Goal: Information Seeking & Learning: Understand process/instructions

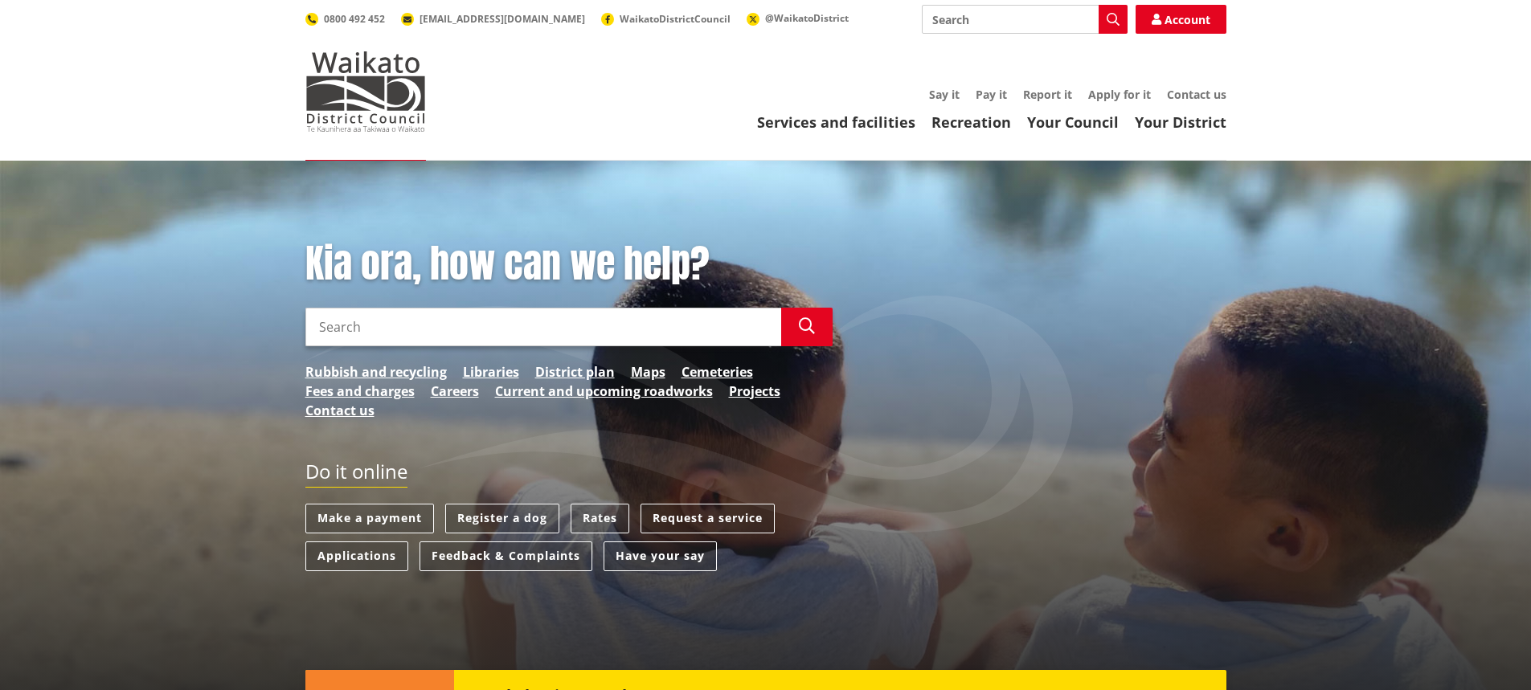
click at [558, 330] on input "Search" at bounding box center [543, 327] width 476 height 39
click at [845, 112] on div "Services and facilities Recreation Your Council Your District Say it Pay it Rep…" at bounding box center [842, 109] width 768 height 43
click at [865, 124] on link "Services and facilities" at bounding box center [836, 122] width 158 height 19
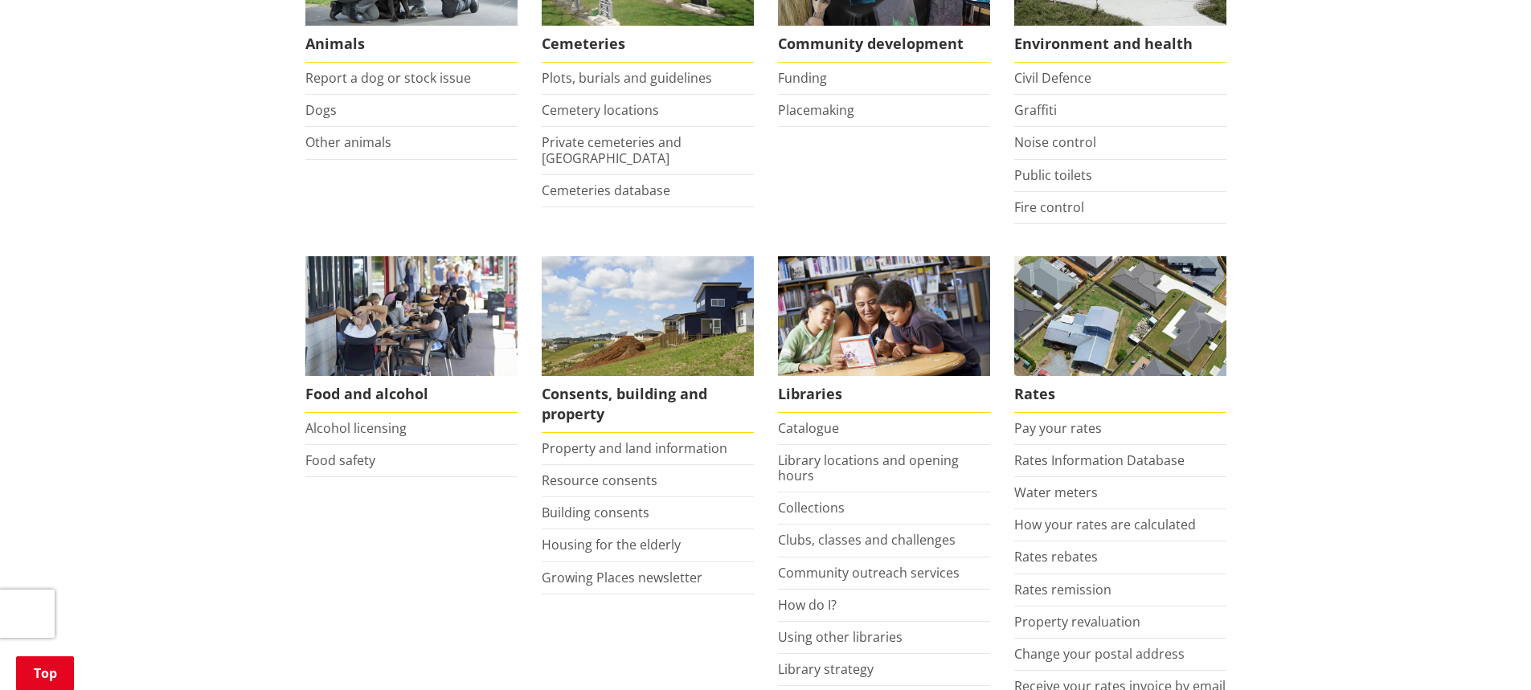
scroll to position [482, 0]
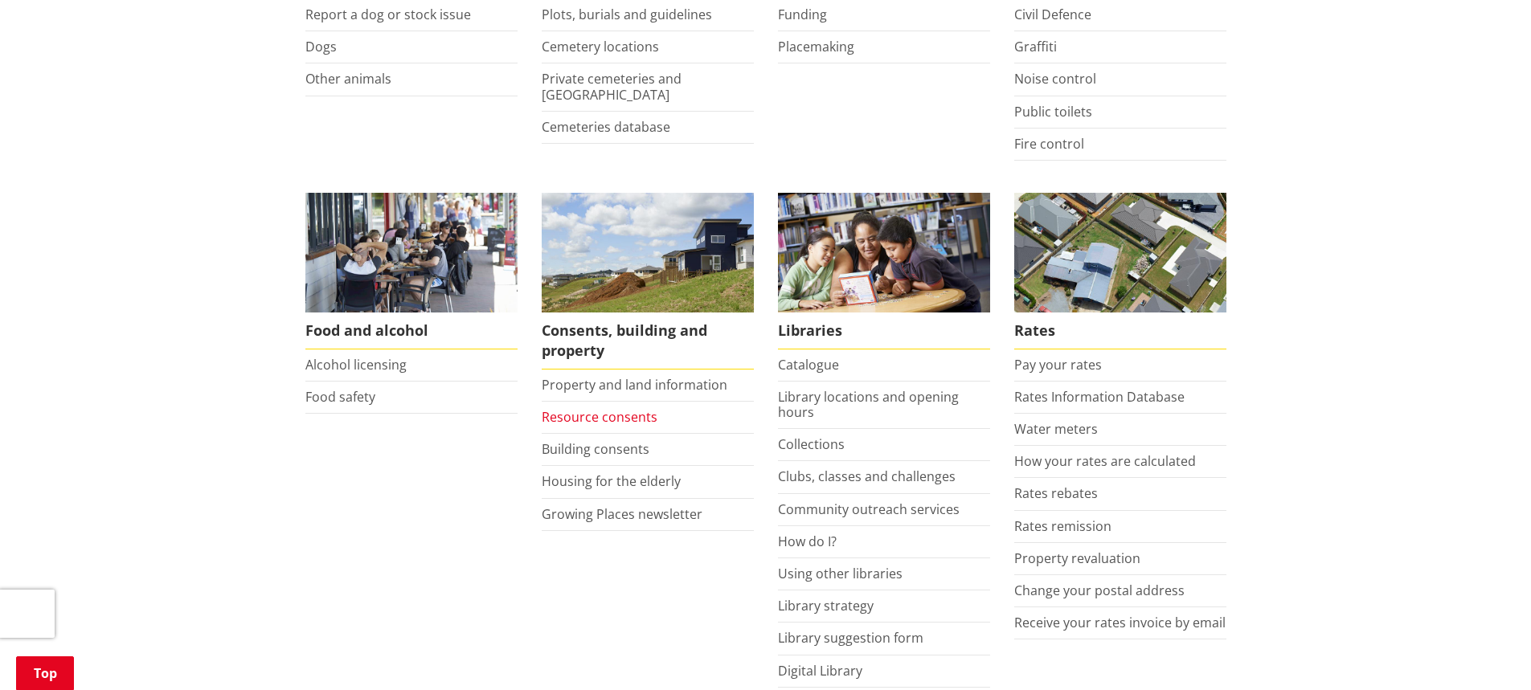
click at [614, 414] on link "Resource consents" at bounding box center [600, 417] width 116 height 18
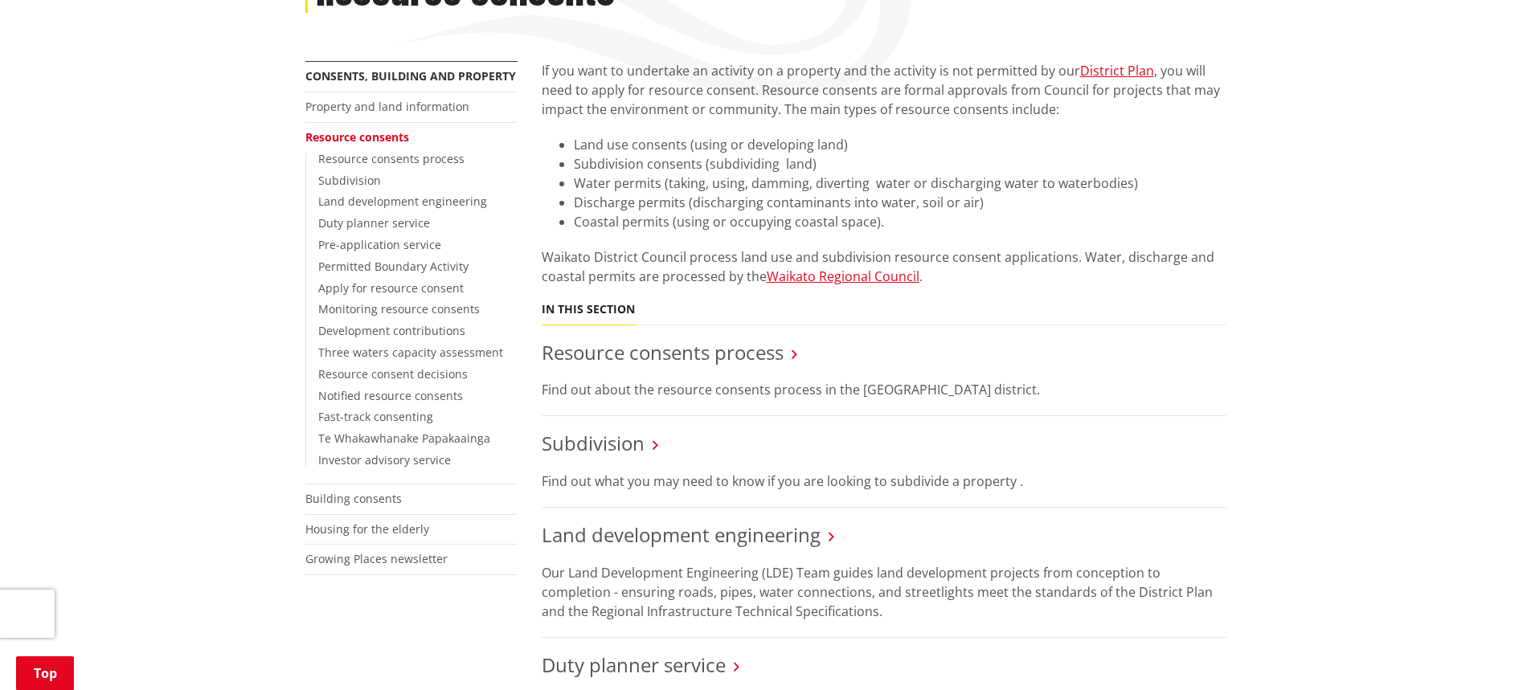
scroll to position [322, 0]
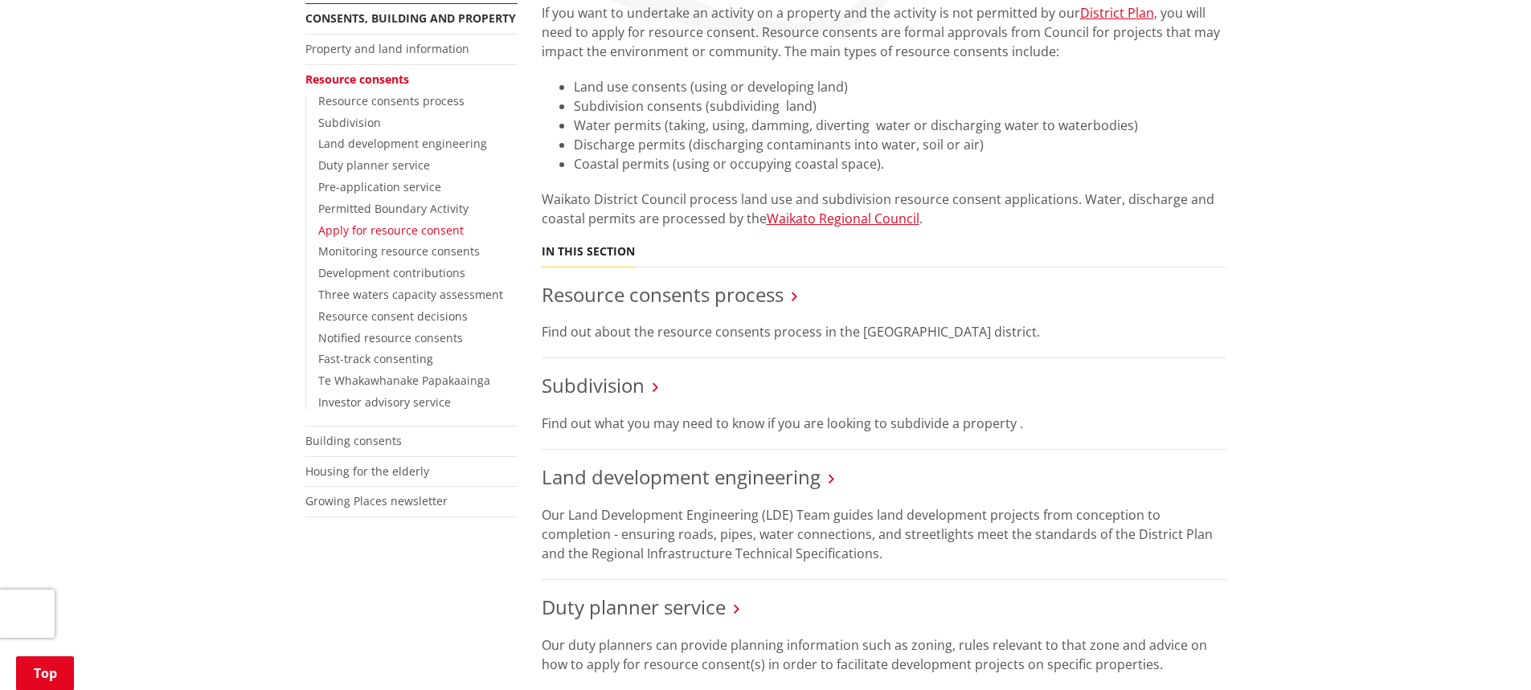
click at [443, 234] on link "Apply for resource consent" at bounding box center [390, 230] width 145 height 15
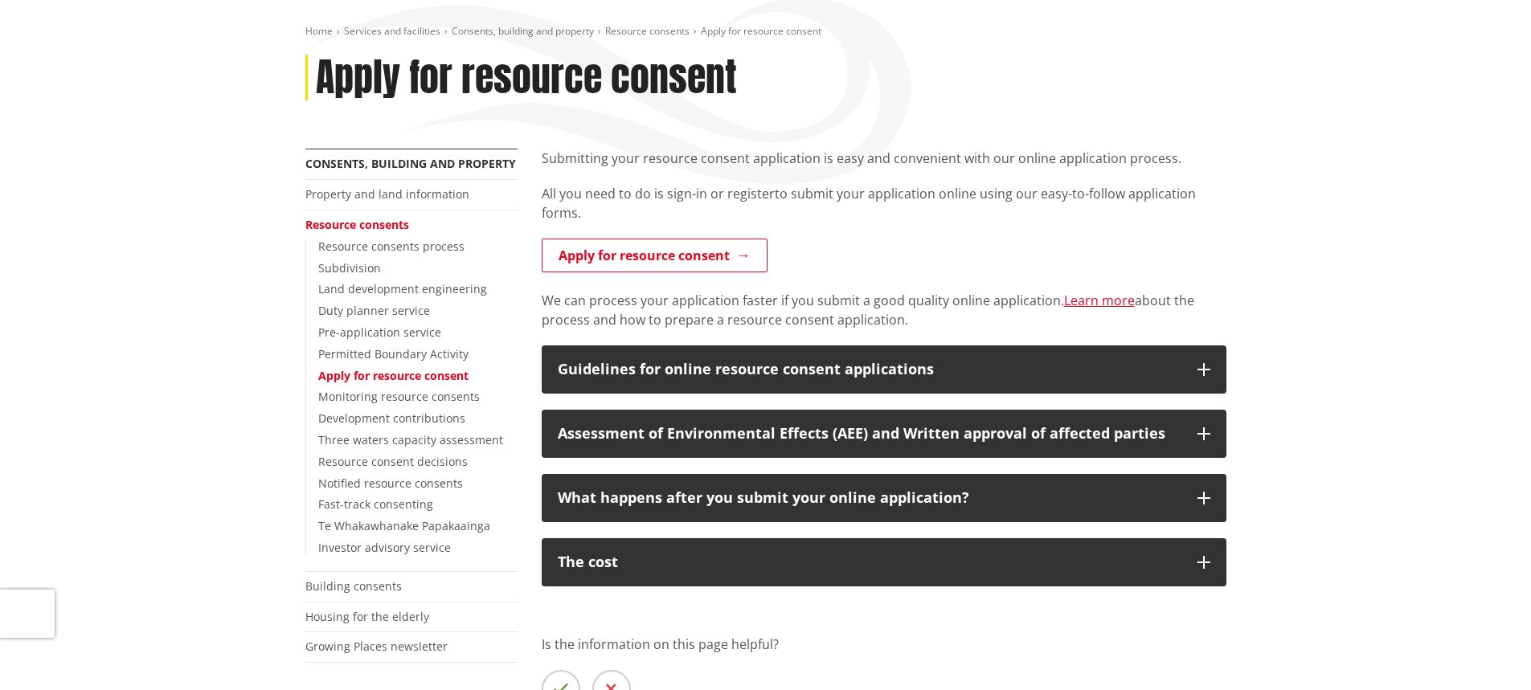
scroll to position [241, 0]
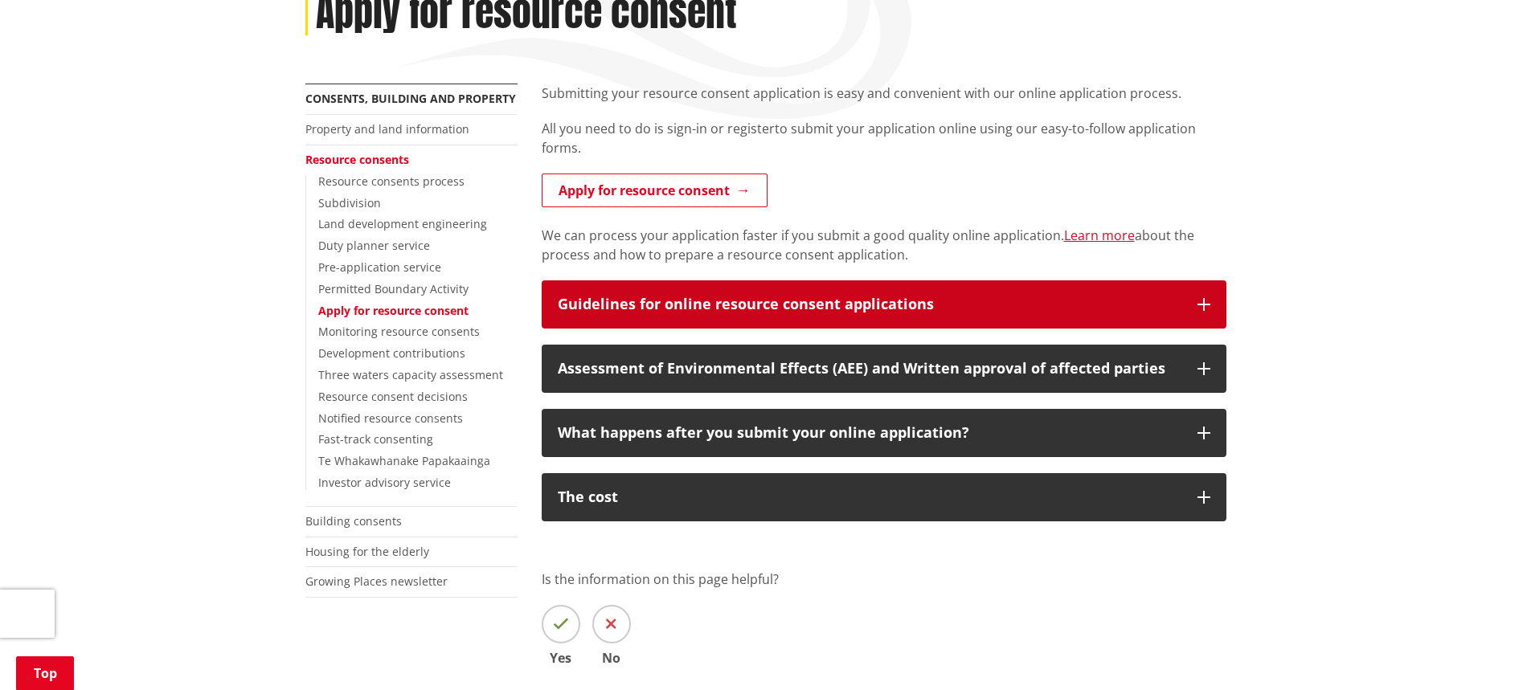
click at [1072, 305] on div "Guidelines for online resource consent applications" at bounding box center [870, 305] width 624 height 16
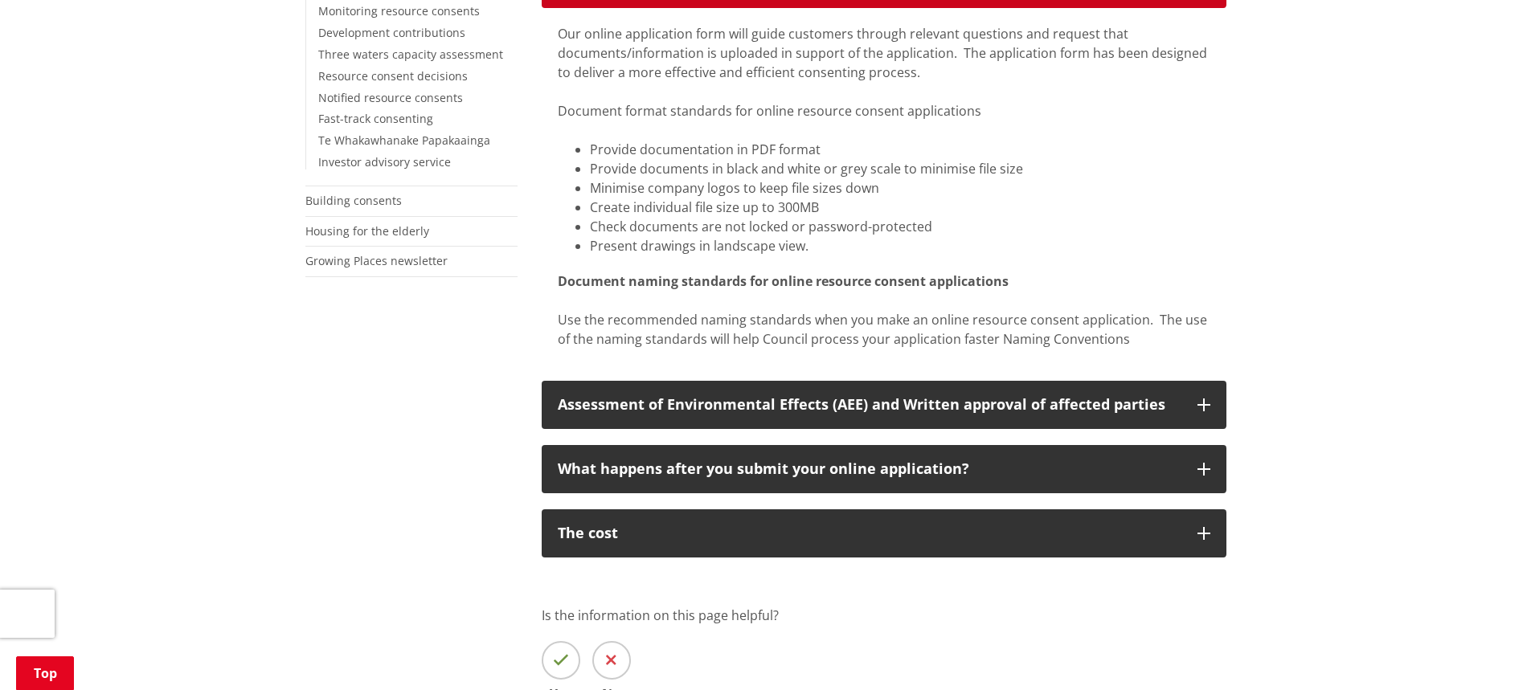
scroll to position [563, 0]
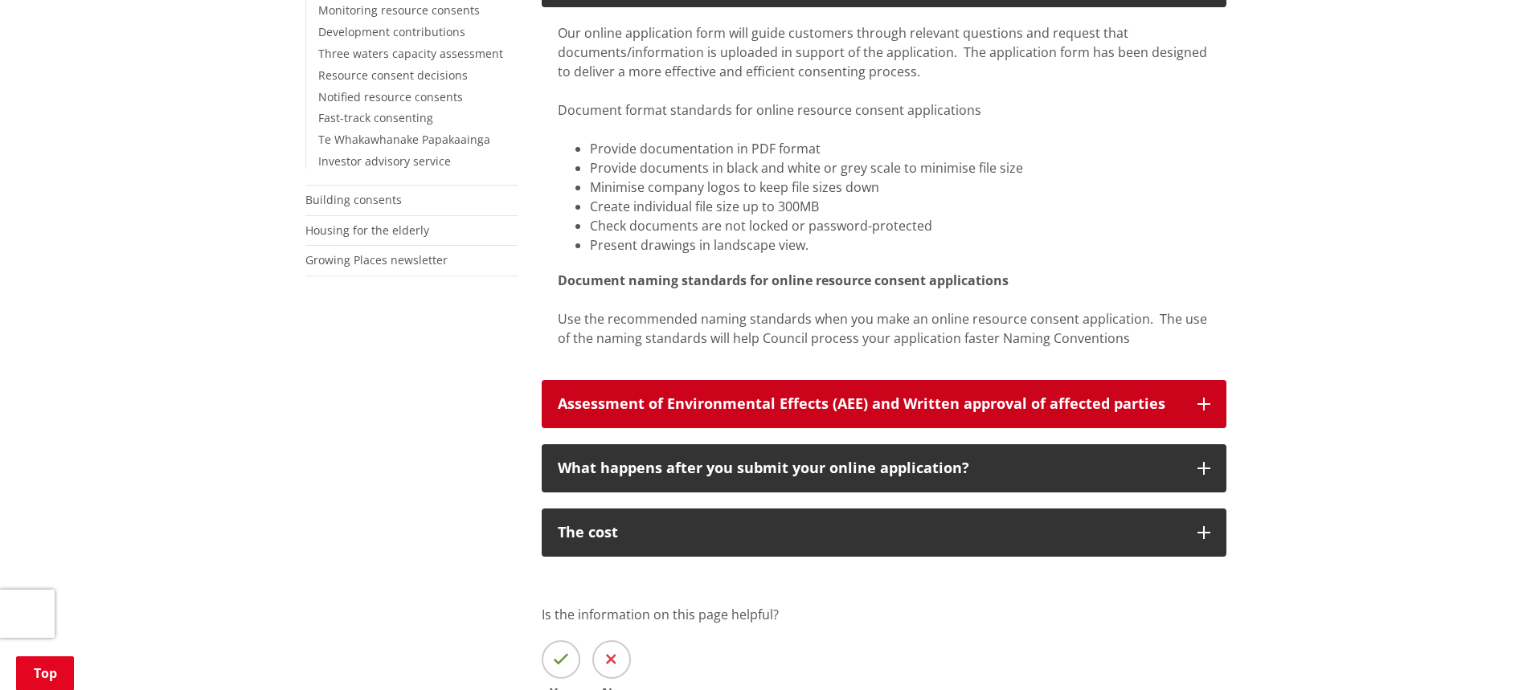
click at [839, 410] on div "Assessment of Environmental Effects (AEE) and Written approval of affected part…" at bounding box center [870, 404] width 624 height 16
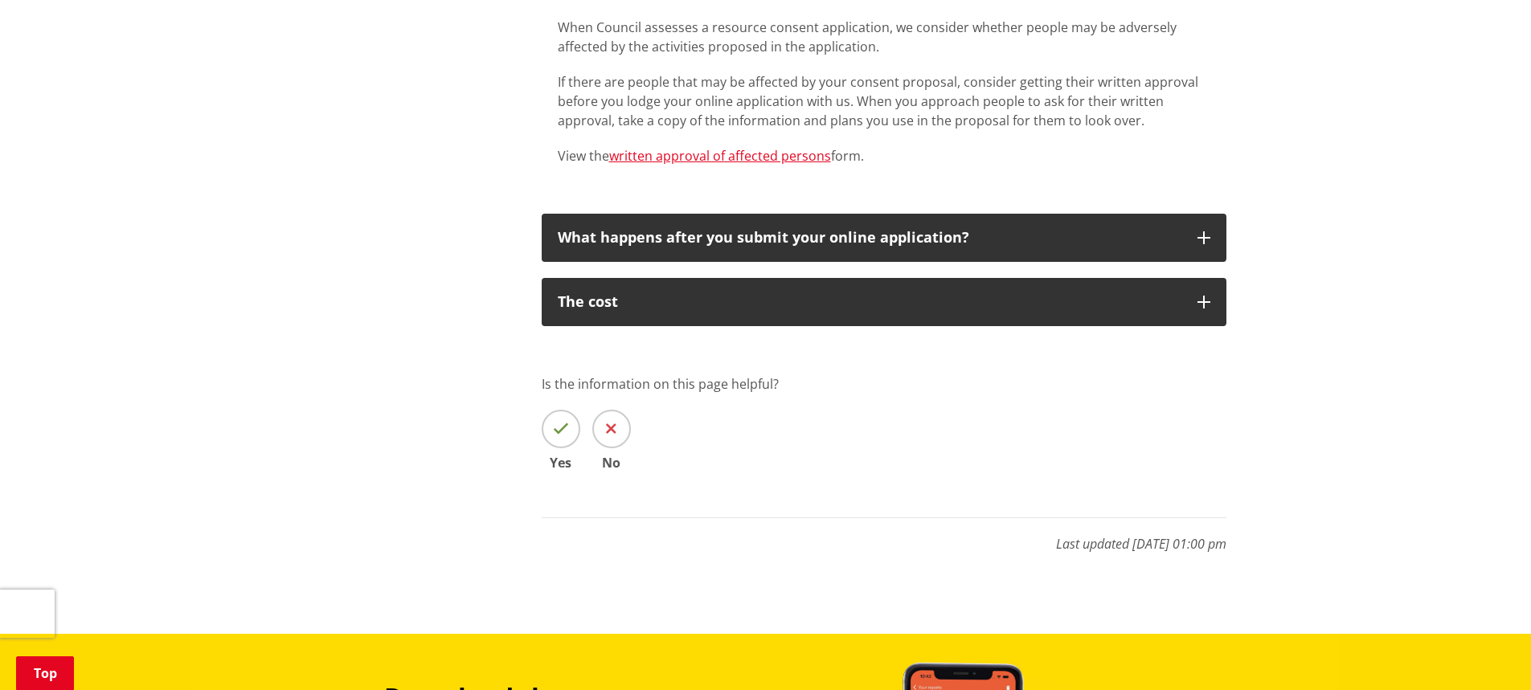
scroll to position [1366, 0]
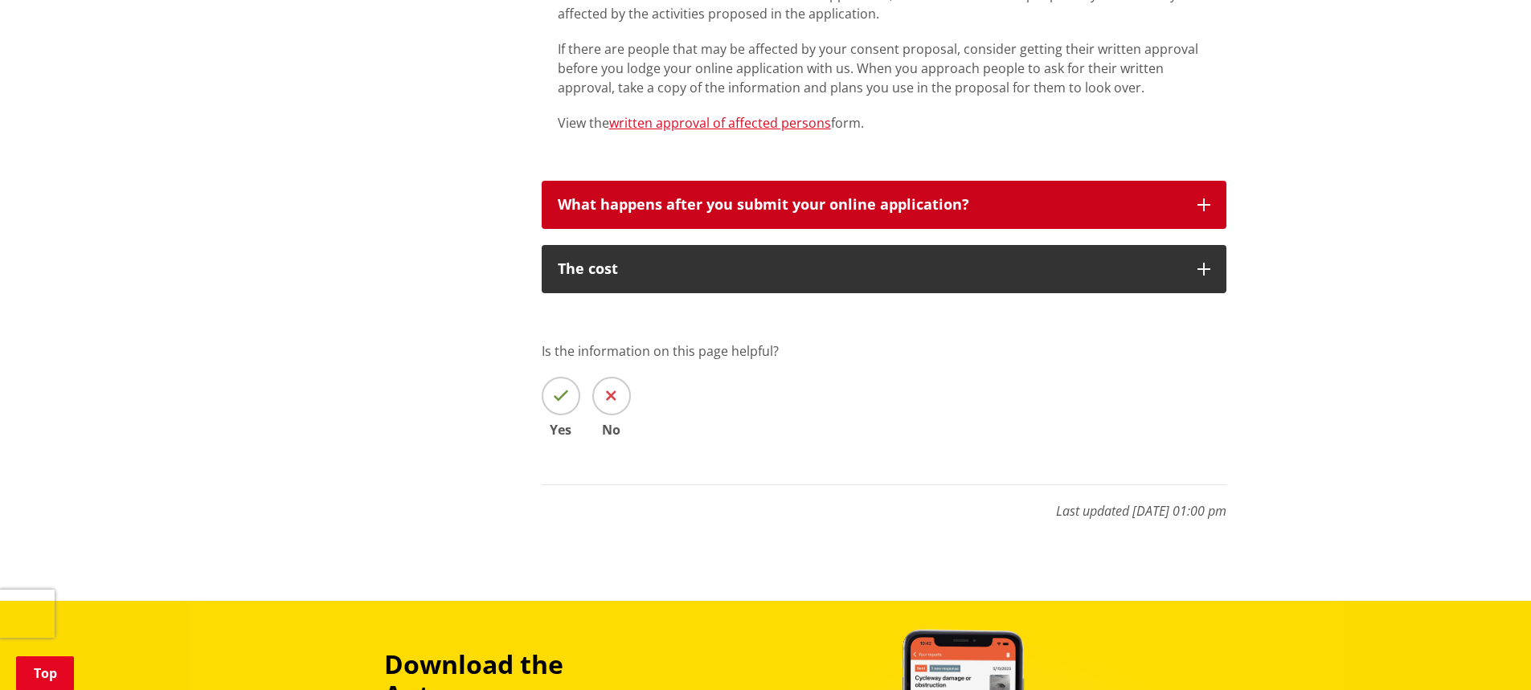
click at [775, 216] on button "What happens after you submit your online application?" at bounding box center [884, 205] width 685 height 48
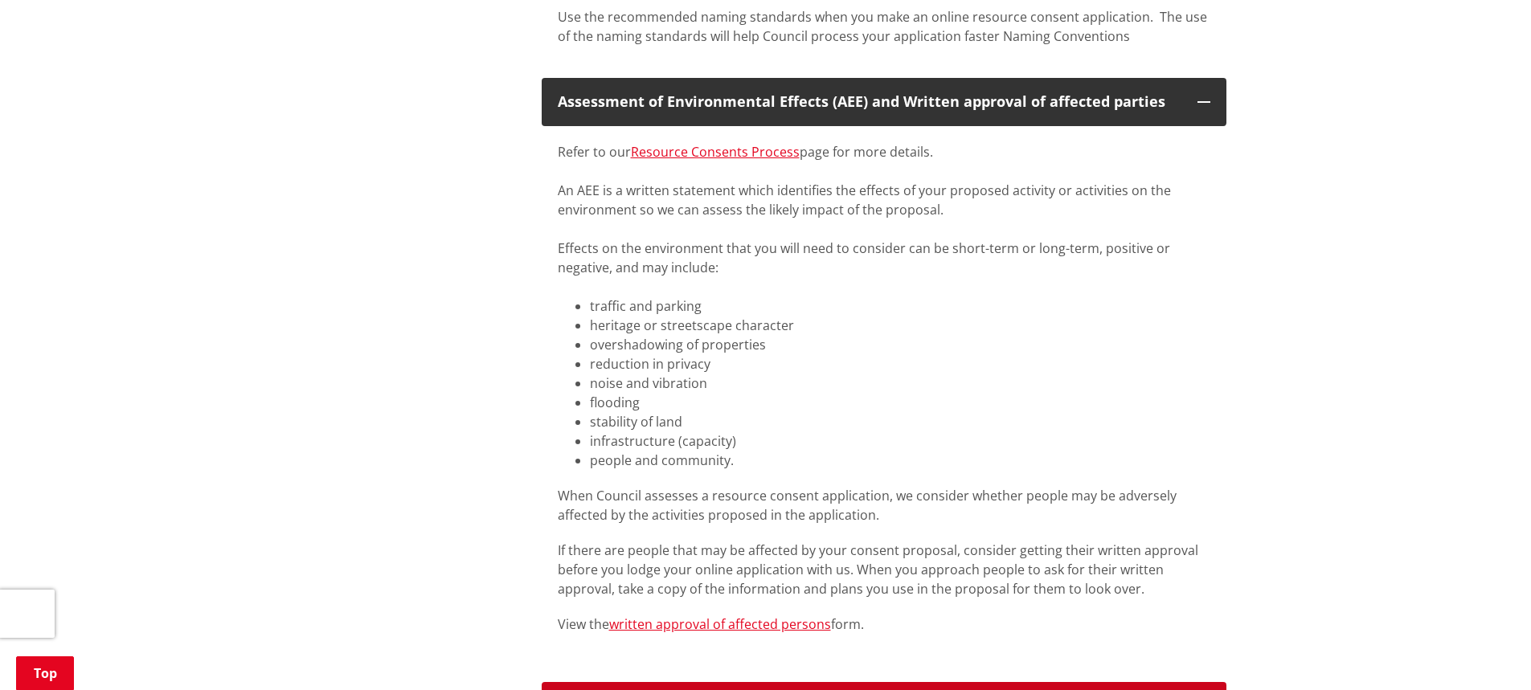
scroll to position [402, 0]
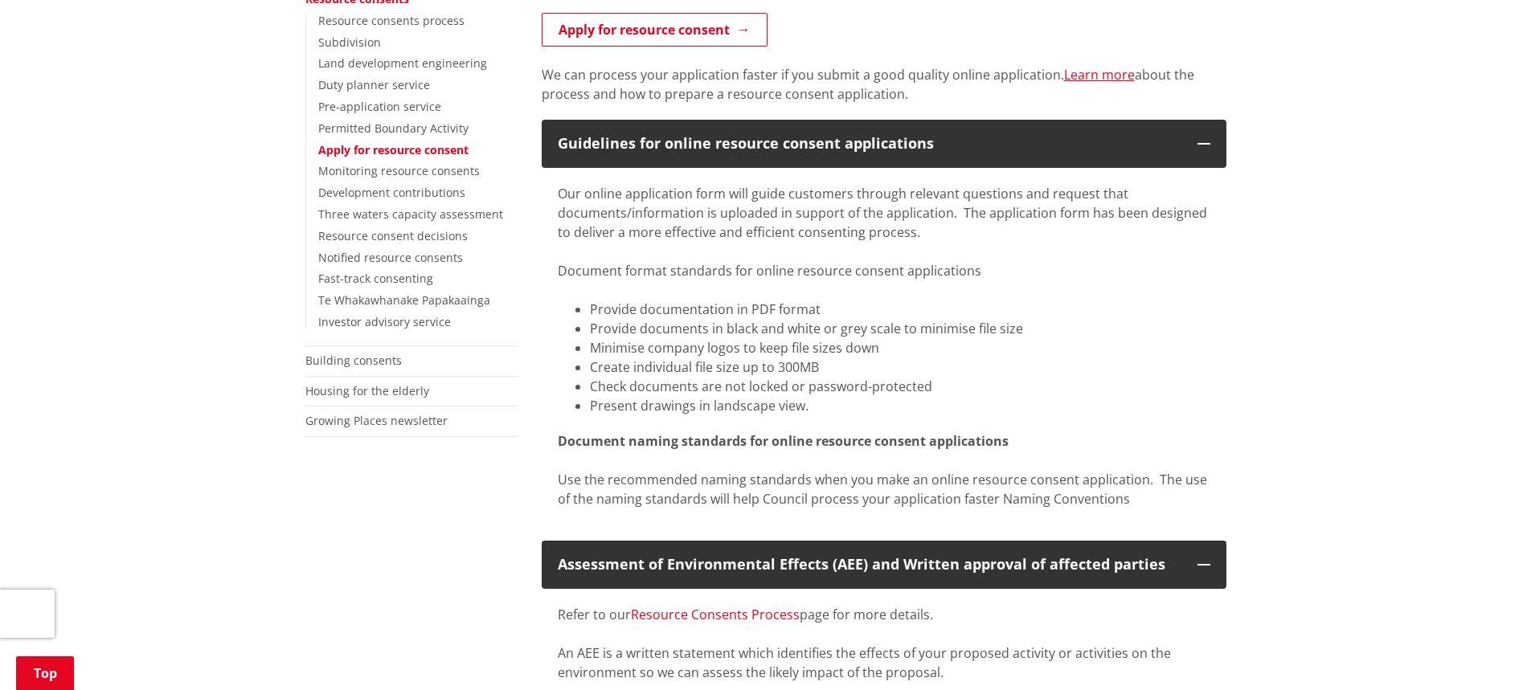
click at [754, 615] on link "Resource Consents Process" at bounding box center [715, 615] width 169 height 18
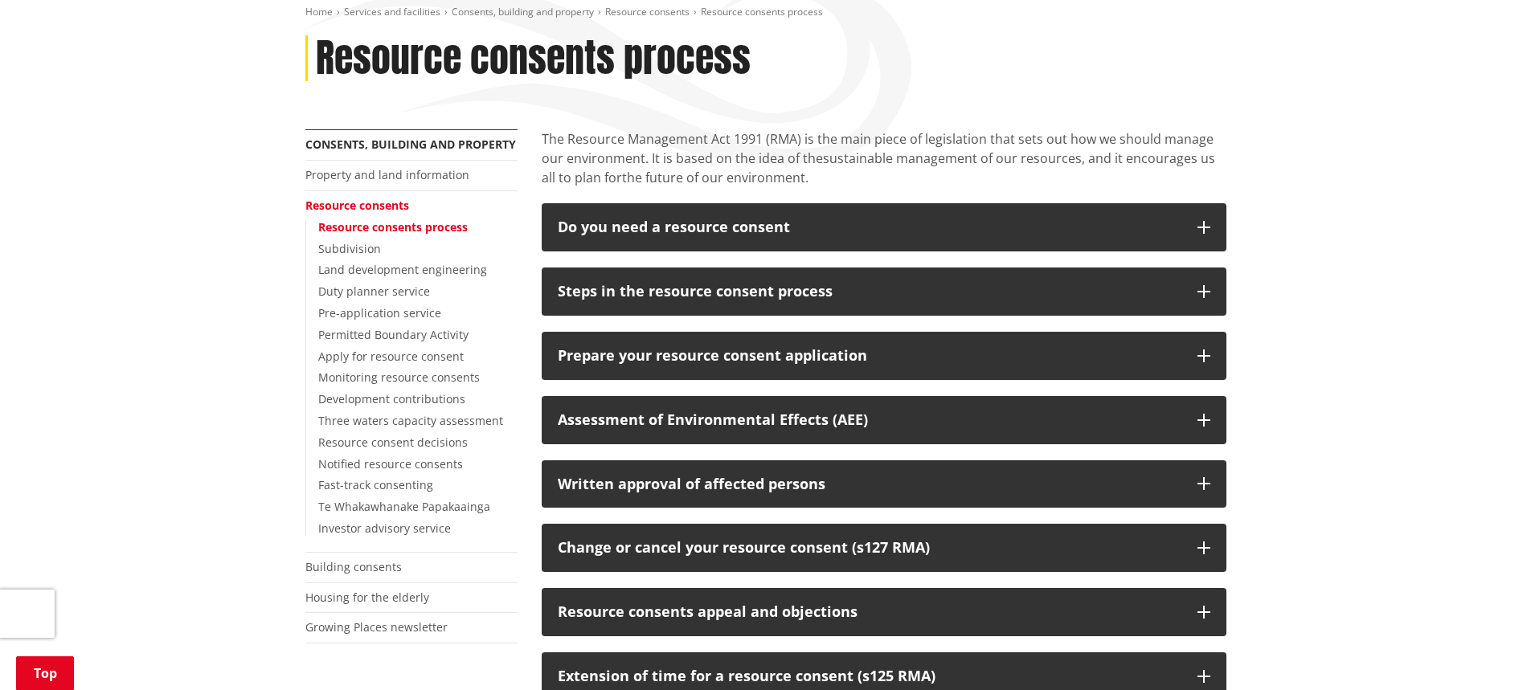
scroll to position [241, 0]
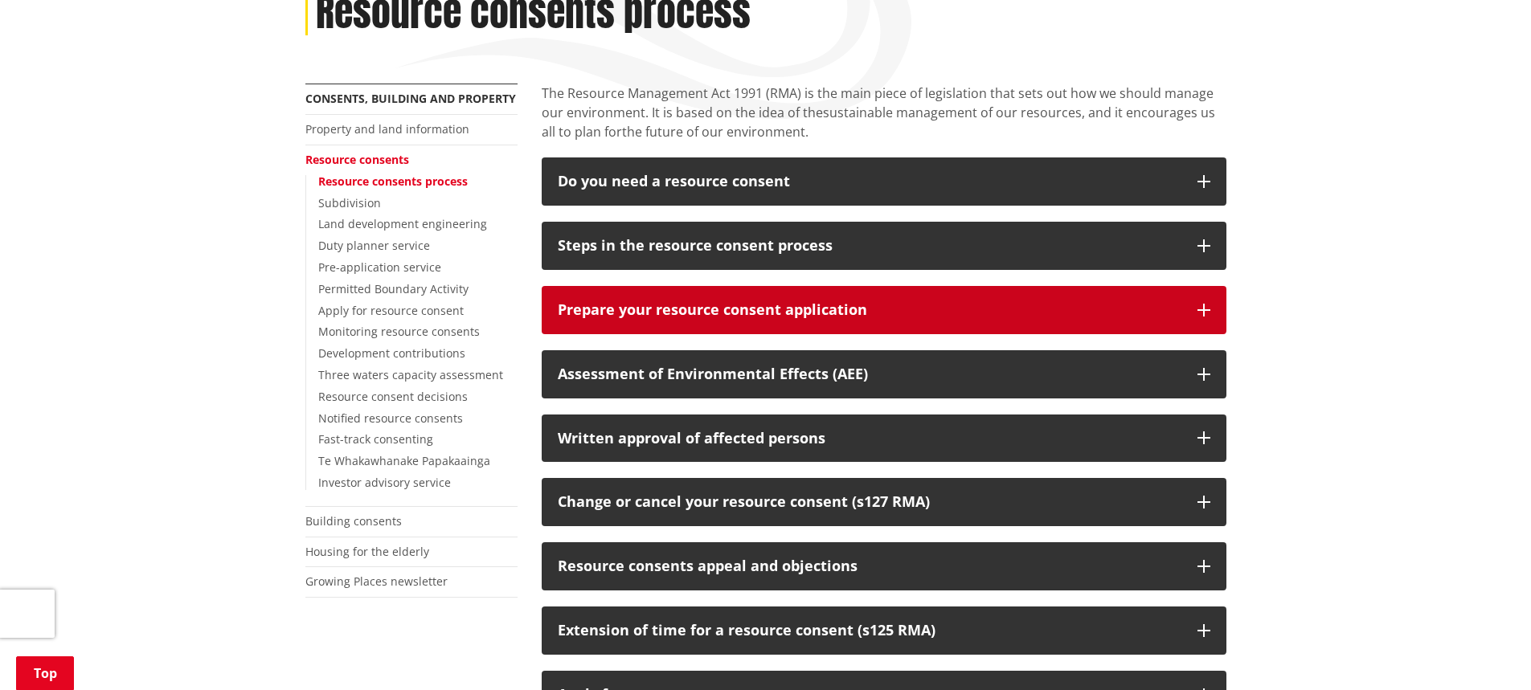
click at [682, 299] on button "Prepare your resource consent application" at bounding box center [884, 310] width 685 height 48
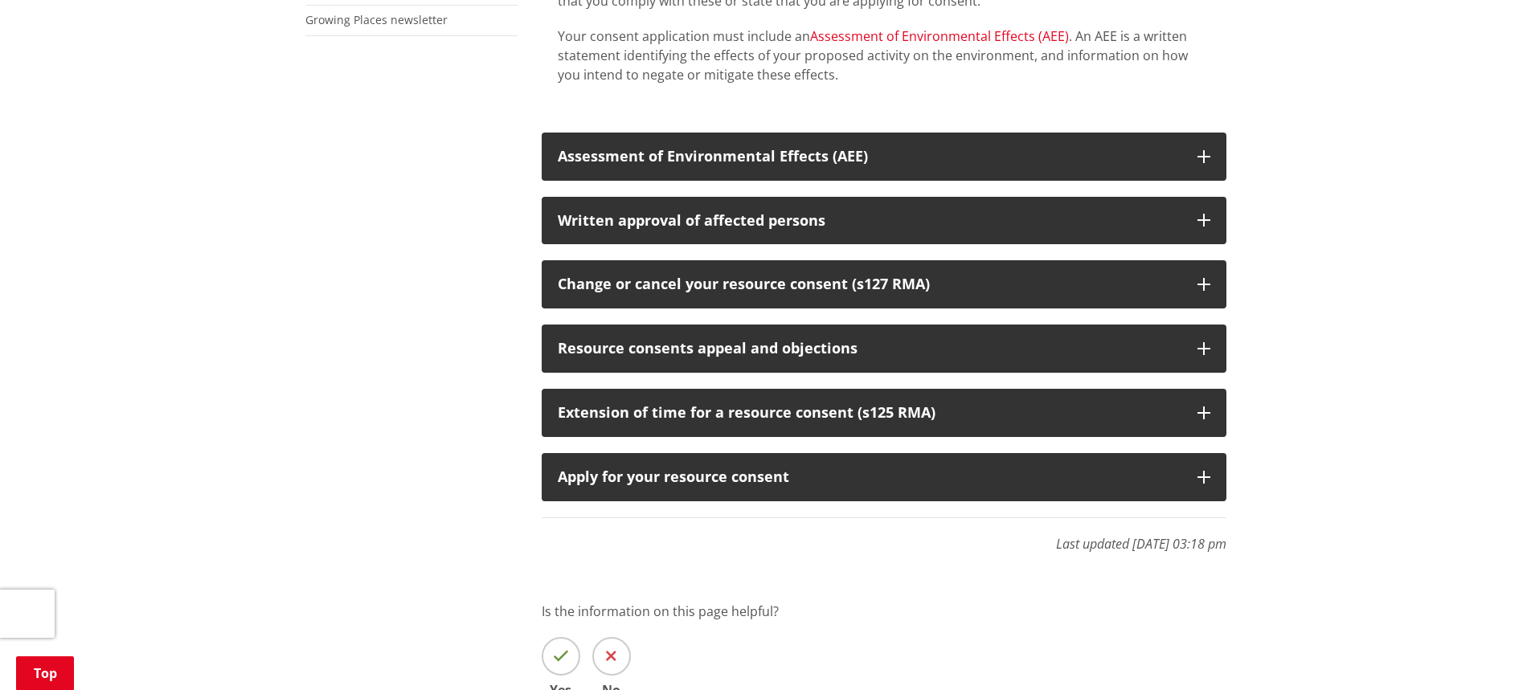
scroll to position [804, 0]
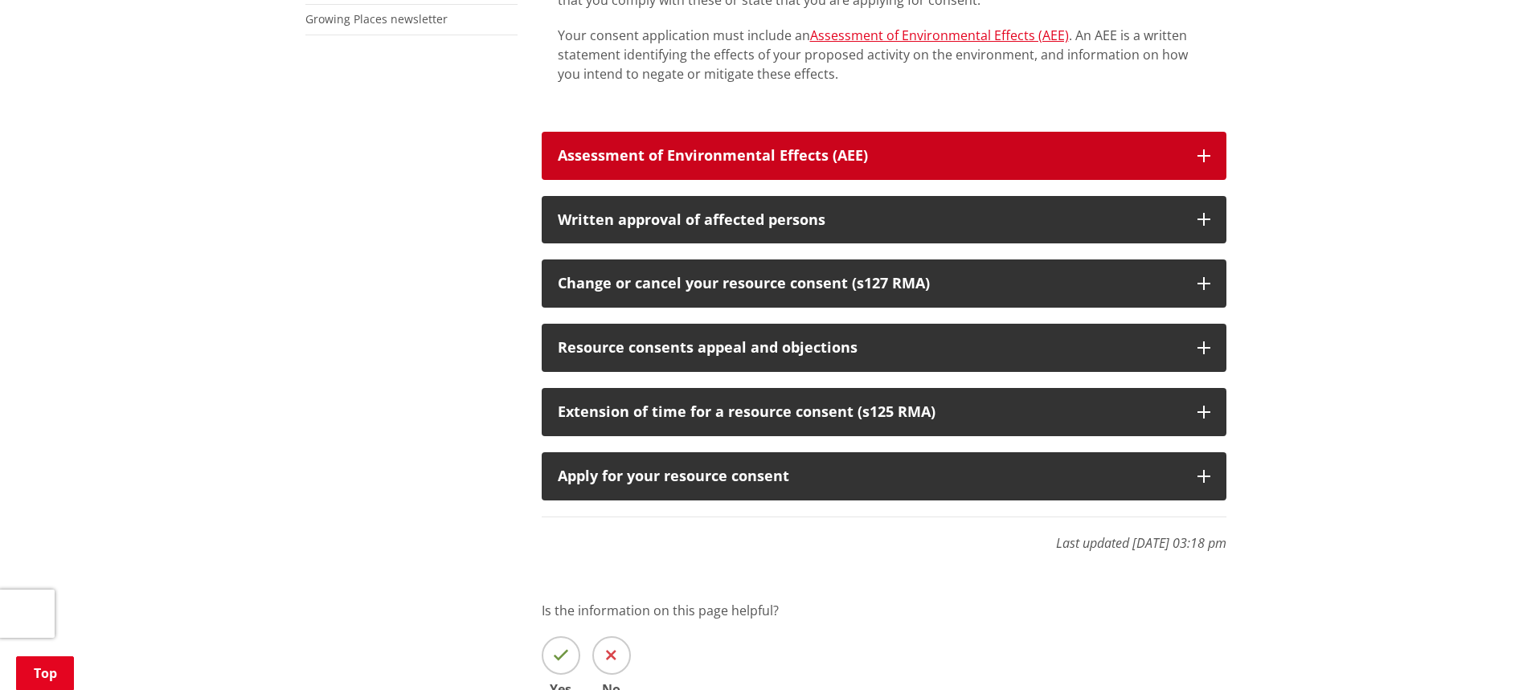
click at [832, 142] on button "Assessment of Environmental Effects (AEE)" at bounding box center [884, 156] width 685 height 48
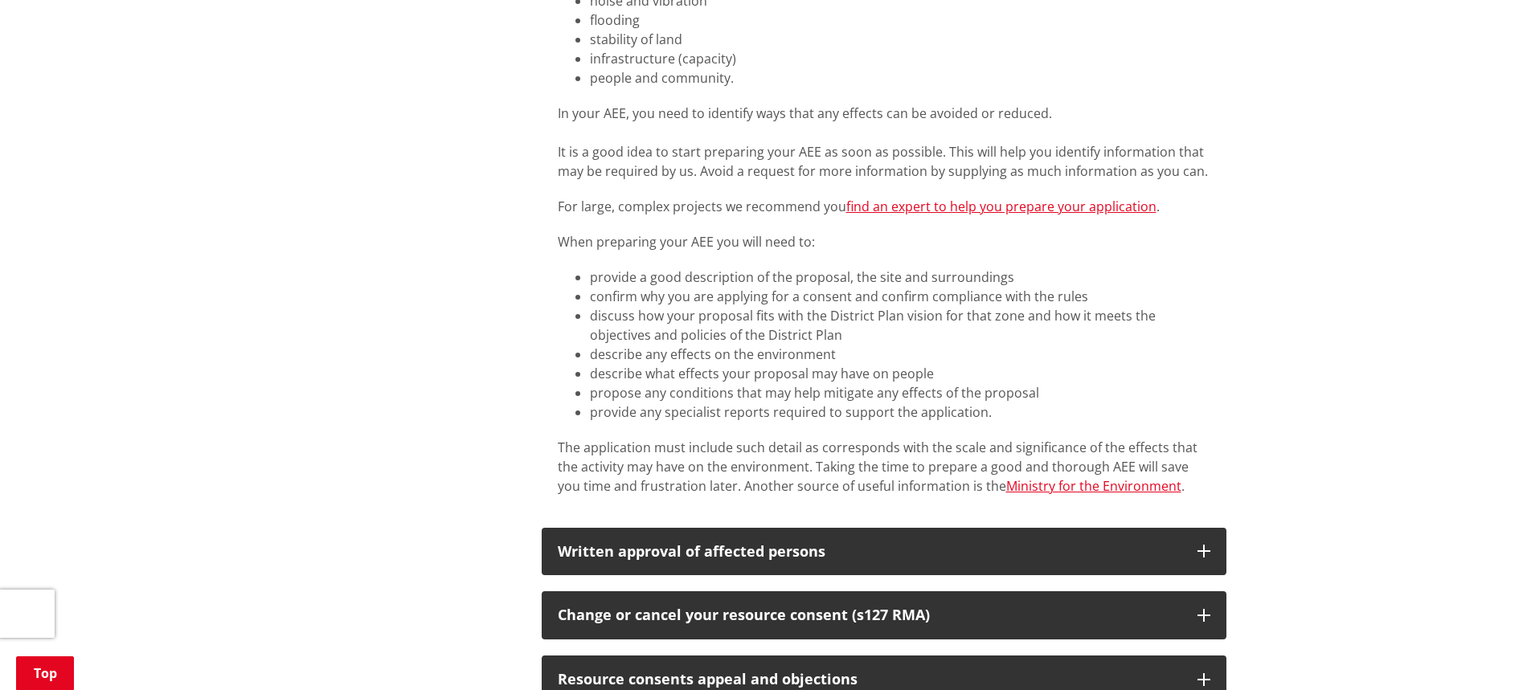
scroll to position [1527, 0]
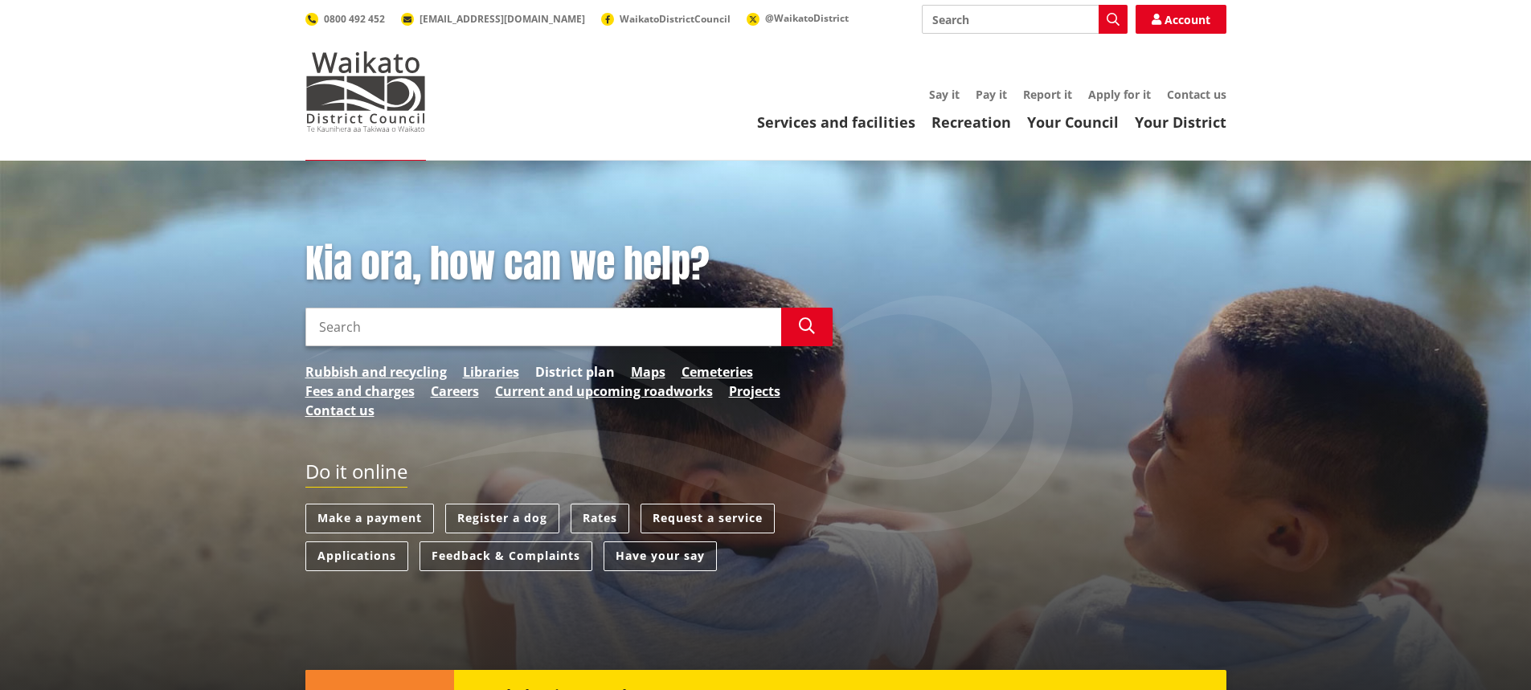
click at [572, 367] on link "District plan" at bounding box center [575, 372] width 80 height 19
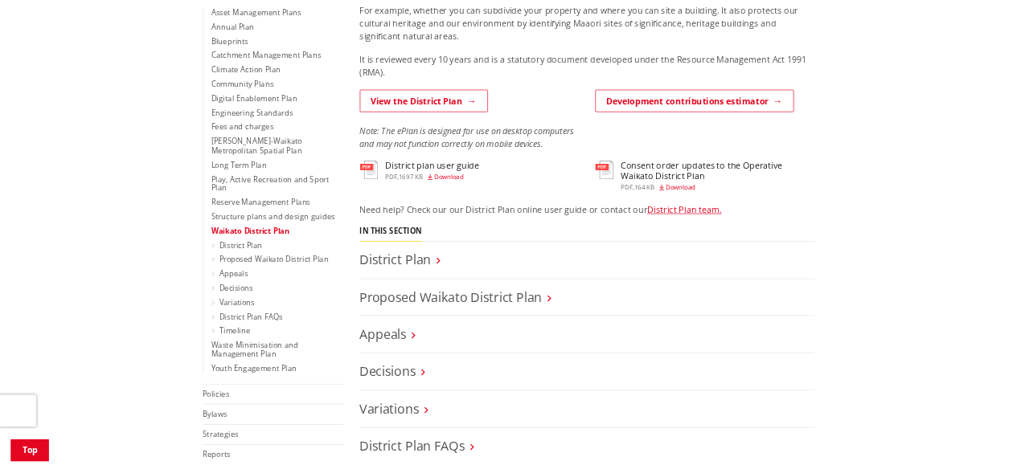
scroll to position [563, 0]
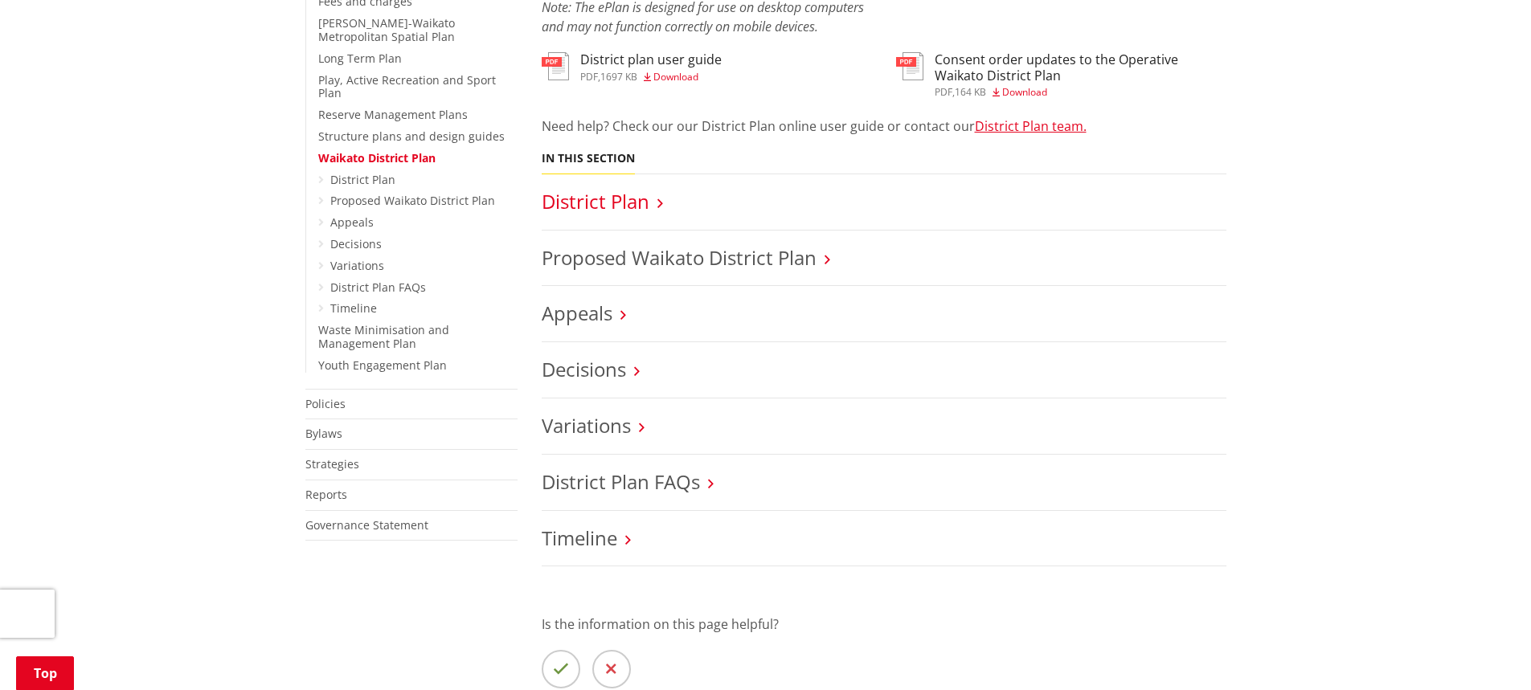
click at [547, 192] on link "District Plan" at bounding box center [596, 201] width 108 height 27
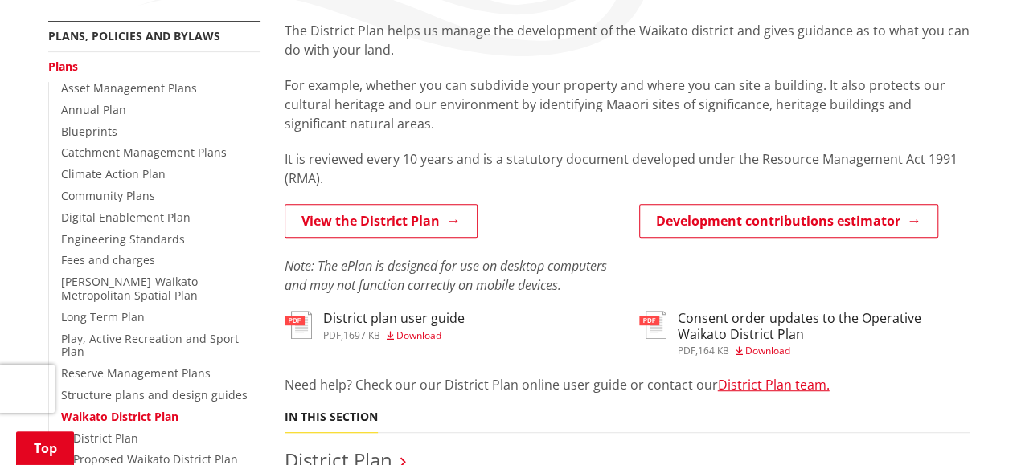
scroll to position [249, 0]
